Goal: Complete application form

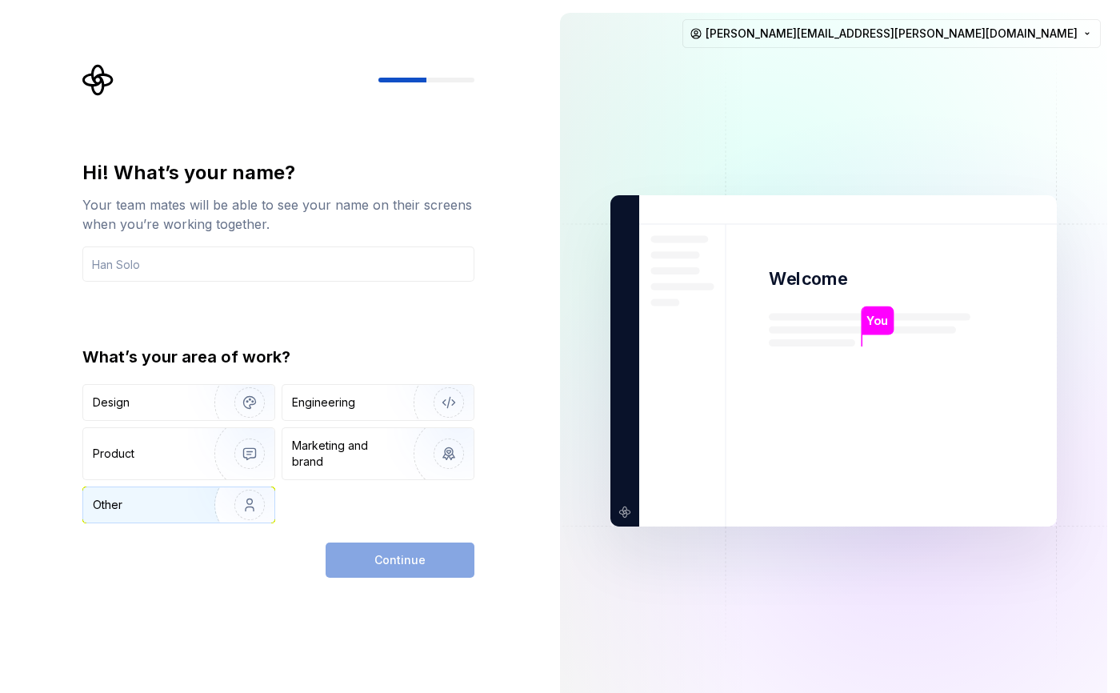
click at [174, 510] on div "Other" at bounding box center [140, 505] width 94 height 16
click at [445, 560] on div "Continue" at bounding box center [400, 559] width 149 height 35
click at [289, 266] on input "text" at bounding box center [278, 263] width 392 height 35
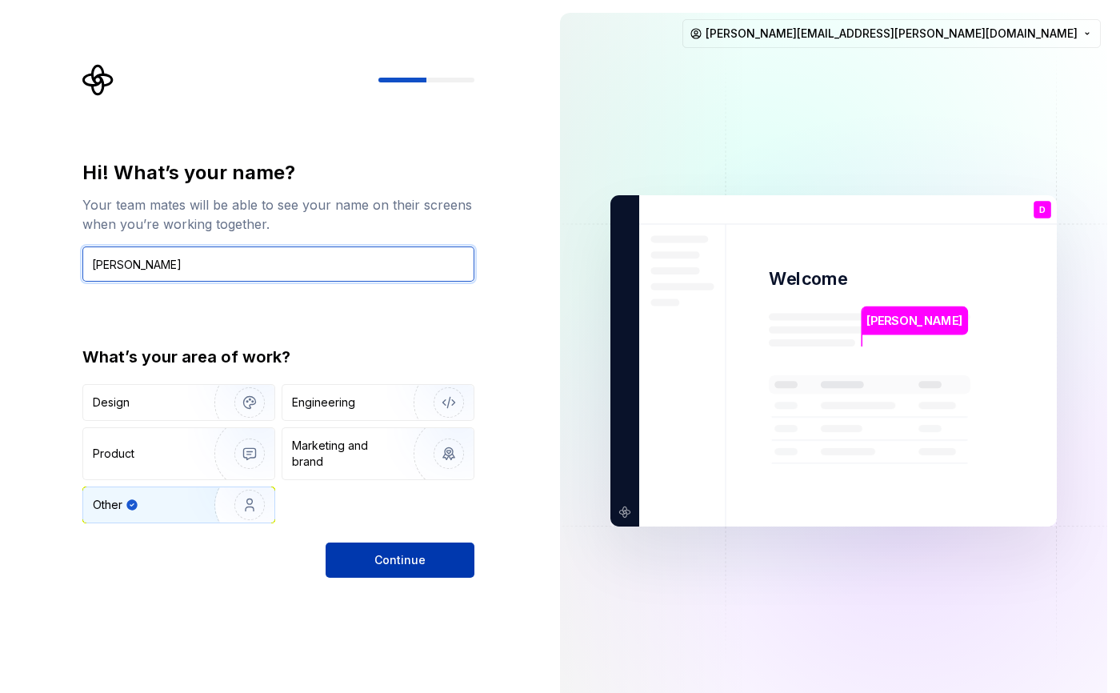
type input "Davis Wanless"
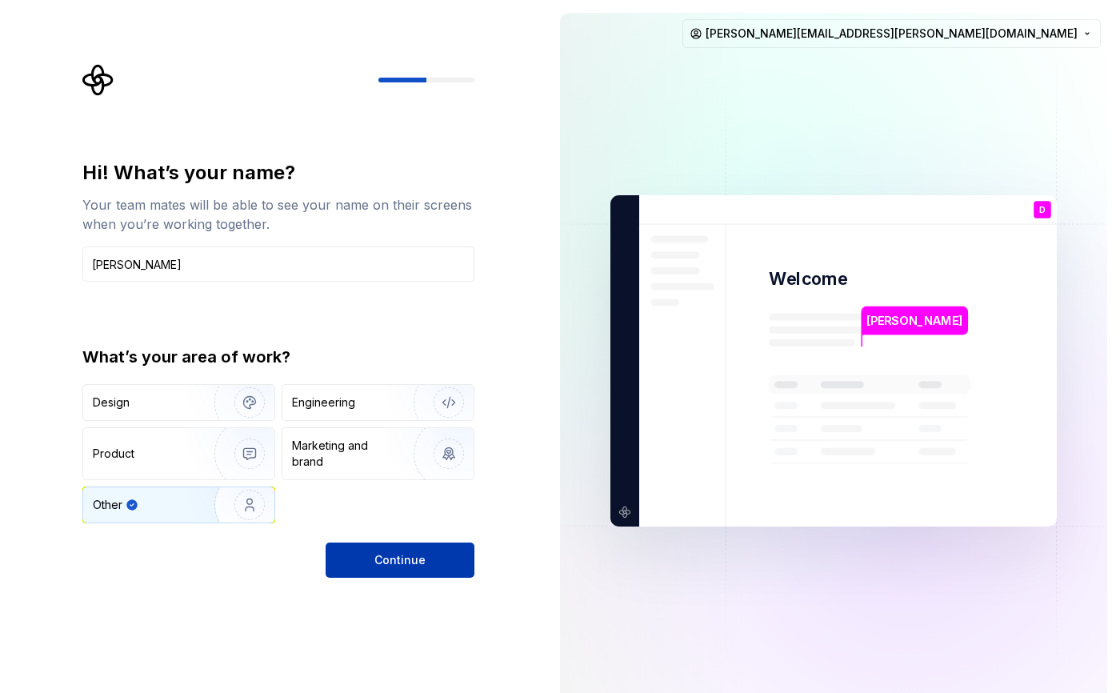
click at [414, 555] on span "Continue" at bounding box center [399, 560] width 51 height 16
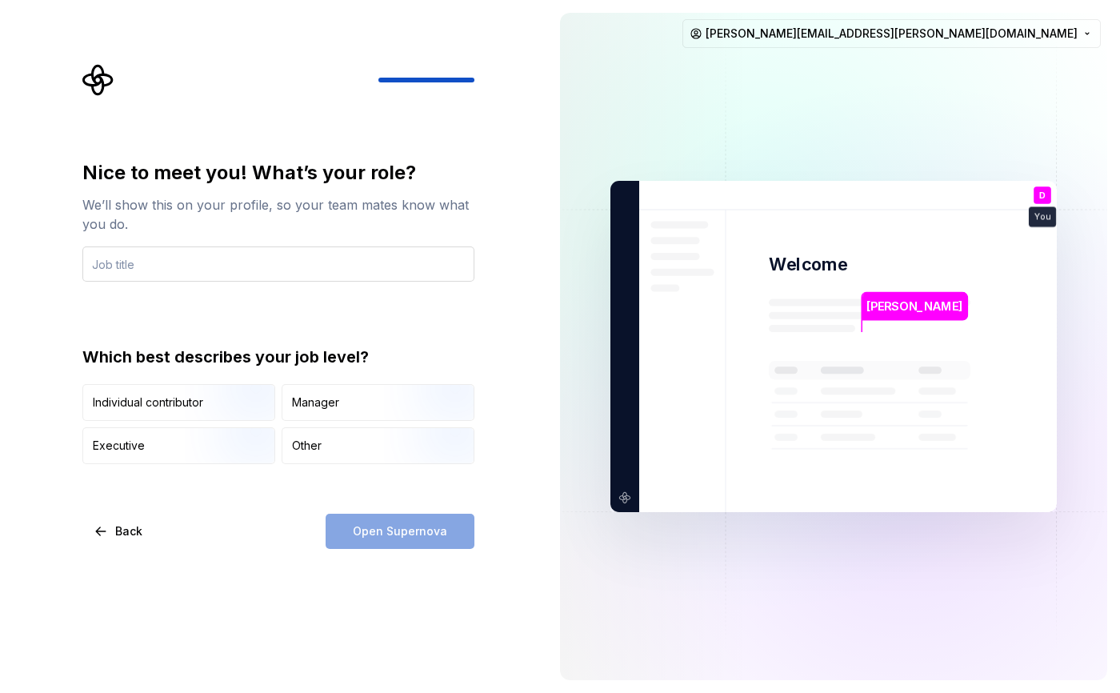
click at [206, 259] on input "text" at bounding box center [278, 263] width 392 height 35
type input "Product Director"
click at [227, 502] on div "Nice to meet you! What’s your role? We’ll show this on your profile, so your te…" at bounding box center [278, 354] width 392 height 389
click at [341, 406] on div "Manager" at bounding box center [377, 402] width 191 height 35
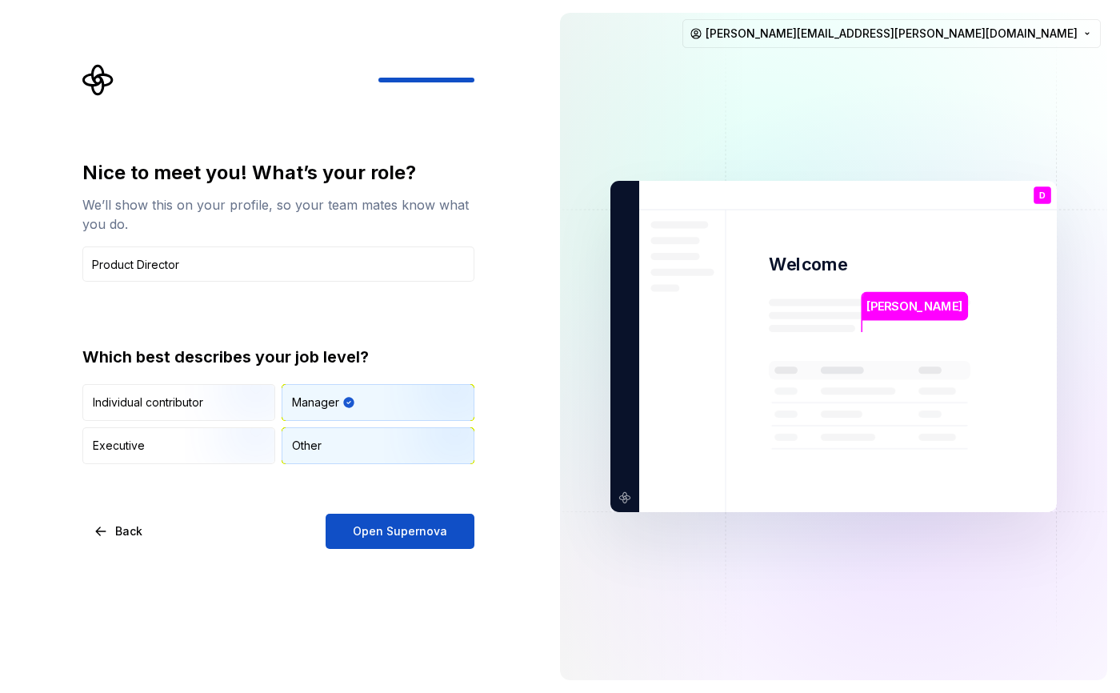
click at [366, 454] on div "Other" at bounding box center [377, 445] width 191 height 35
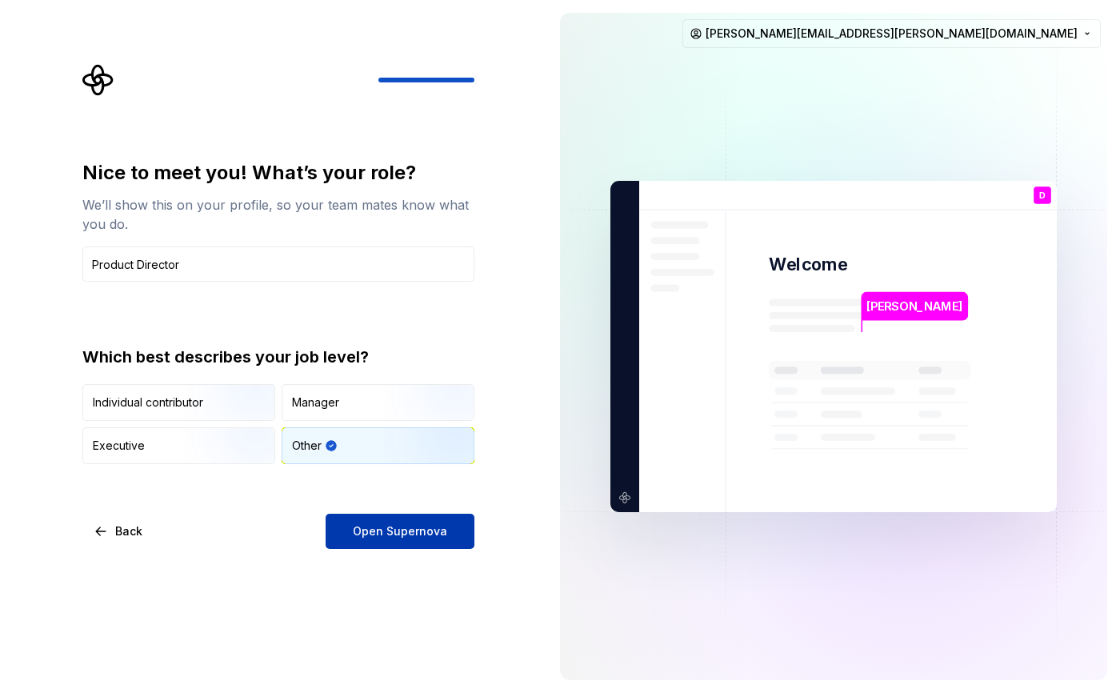
click at [422, 534] on span "Open Supernova" at bounding box center [400, 531] width 94 height 16
